Goal: Information Seeking & Learning: Learn about a topic

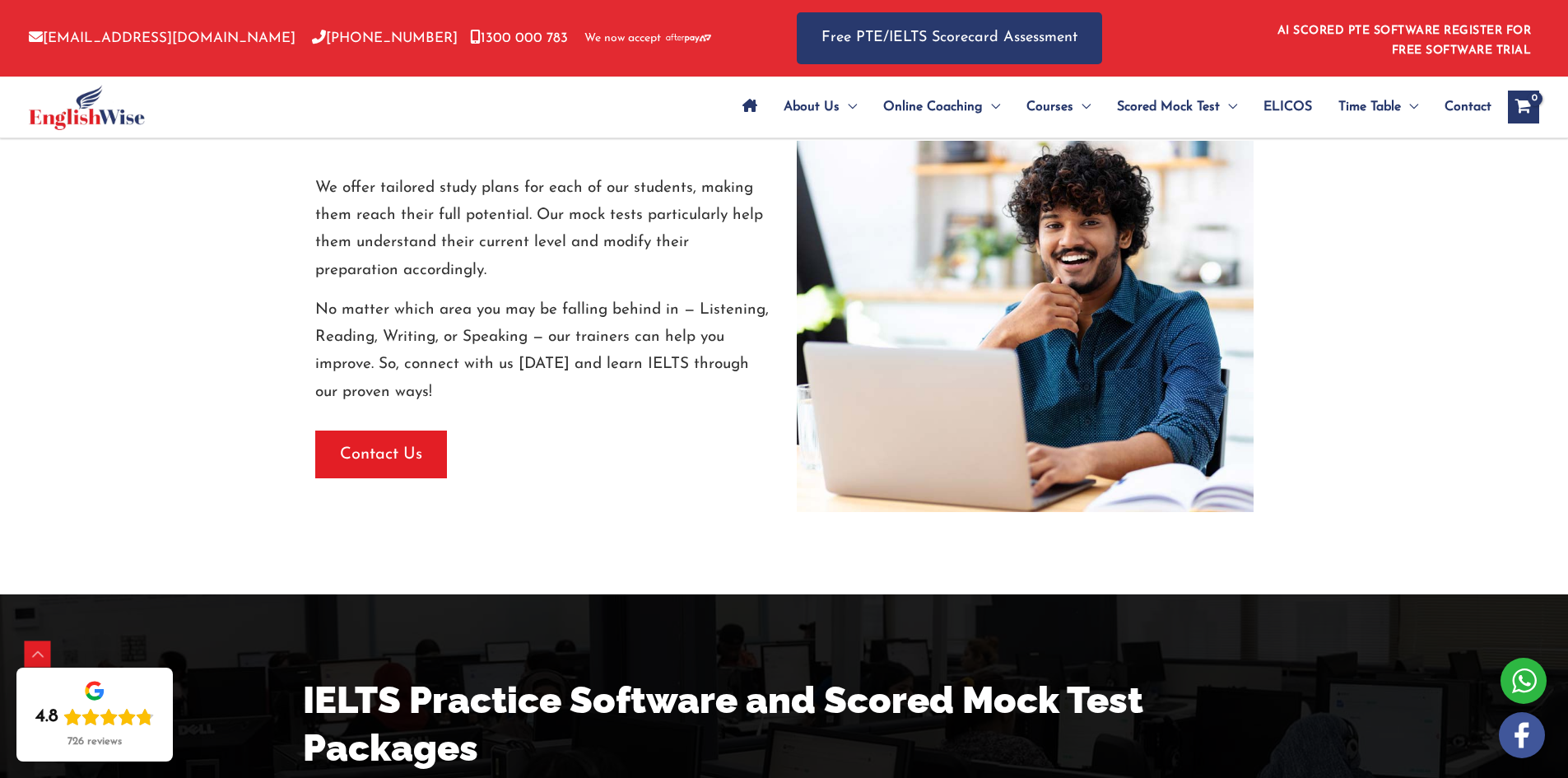
scroll to position [2633, 0]
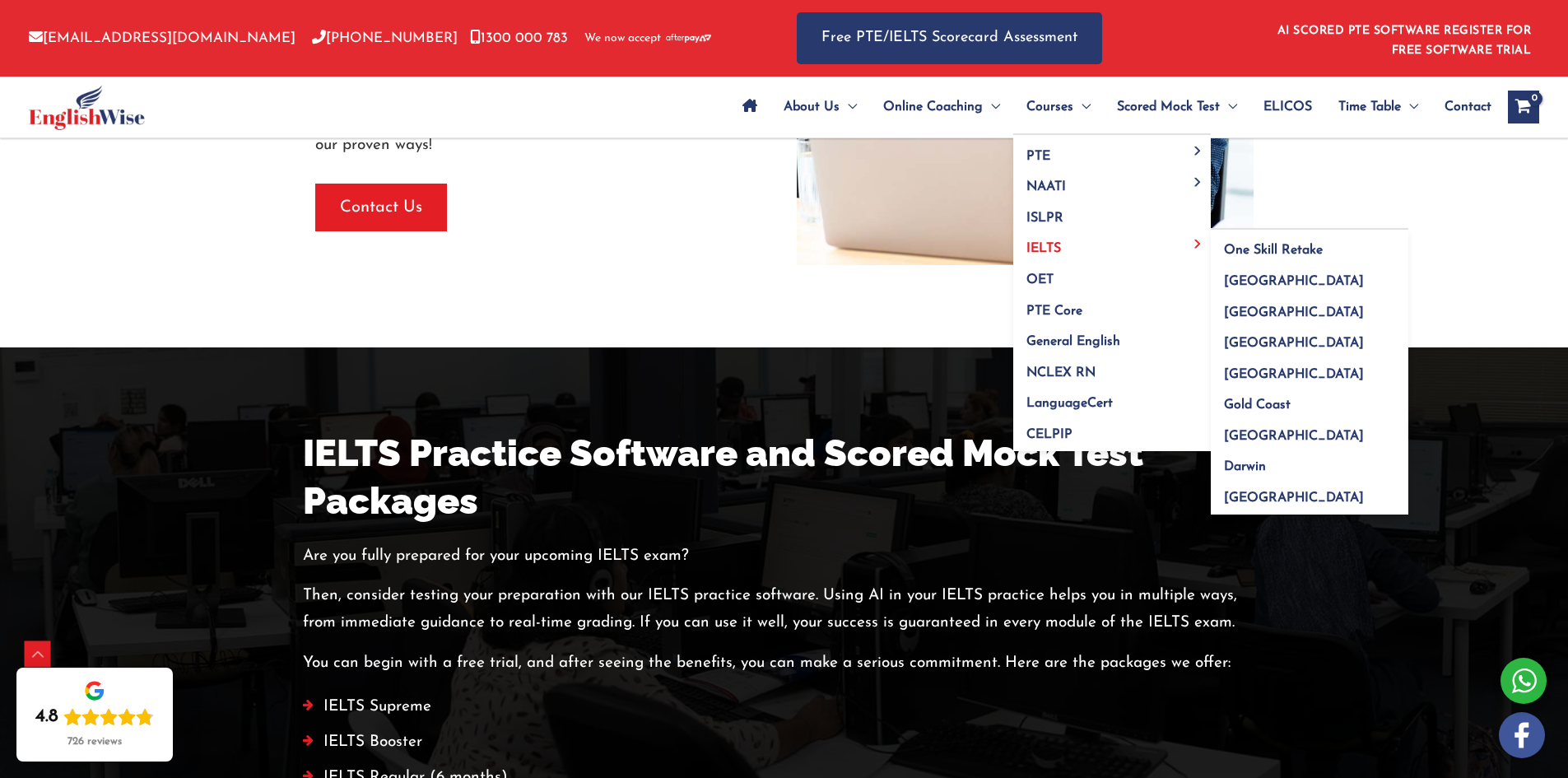
click at [1057, 248] on span "IELTS" at bounding box center [1044, 248] width 35 height 14
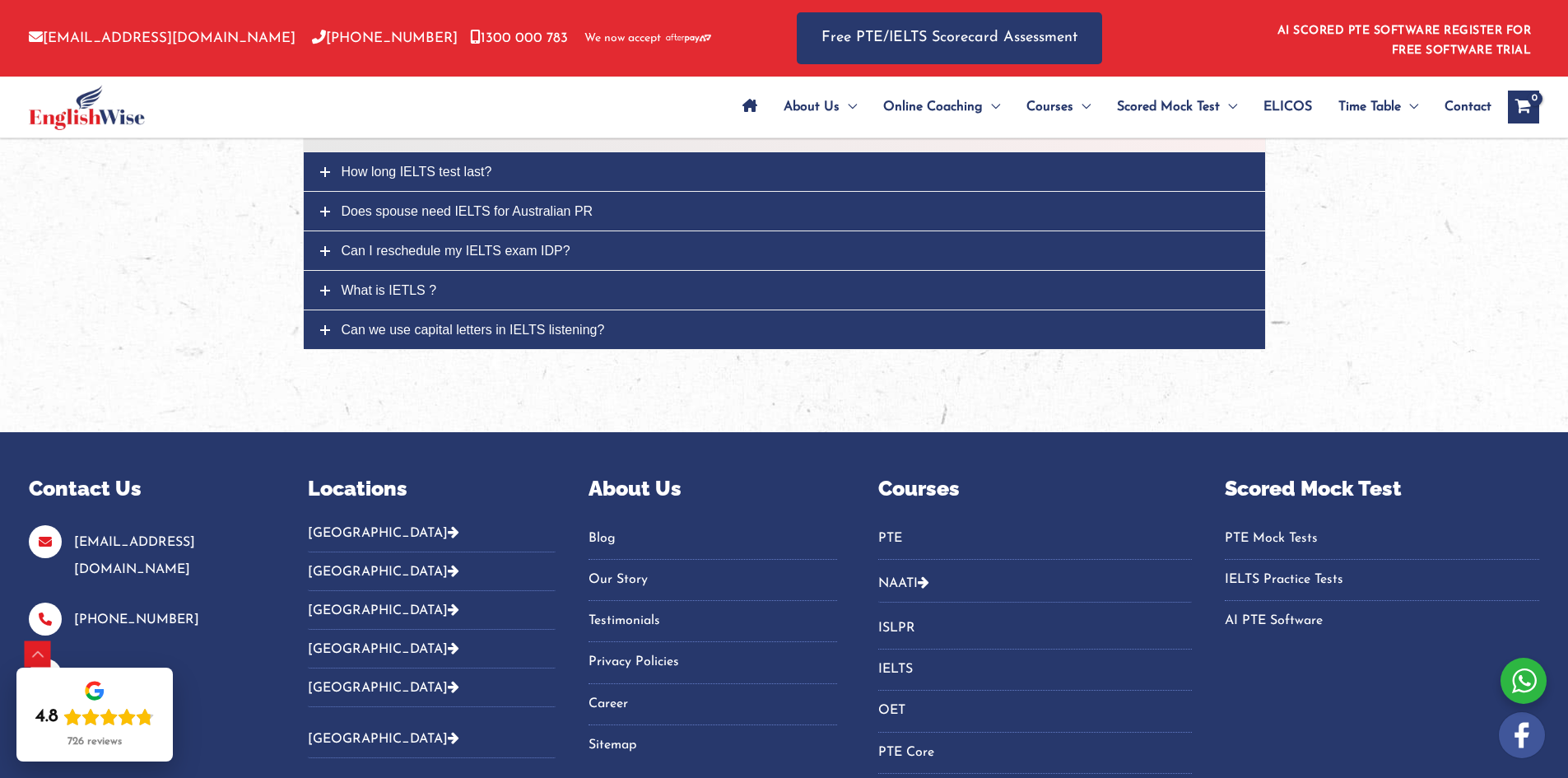
scroll to position [2221, 0]
